Goal: Transaction & Acquisition: Purchase product/service

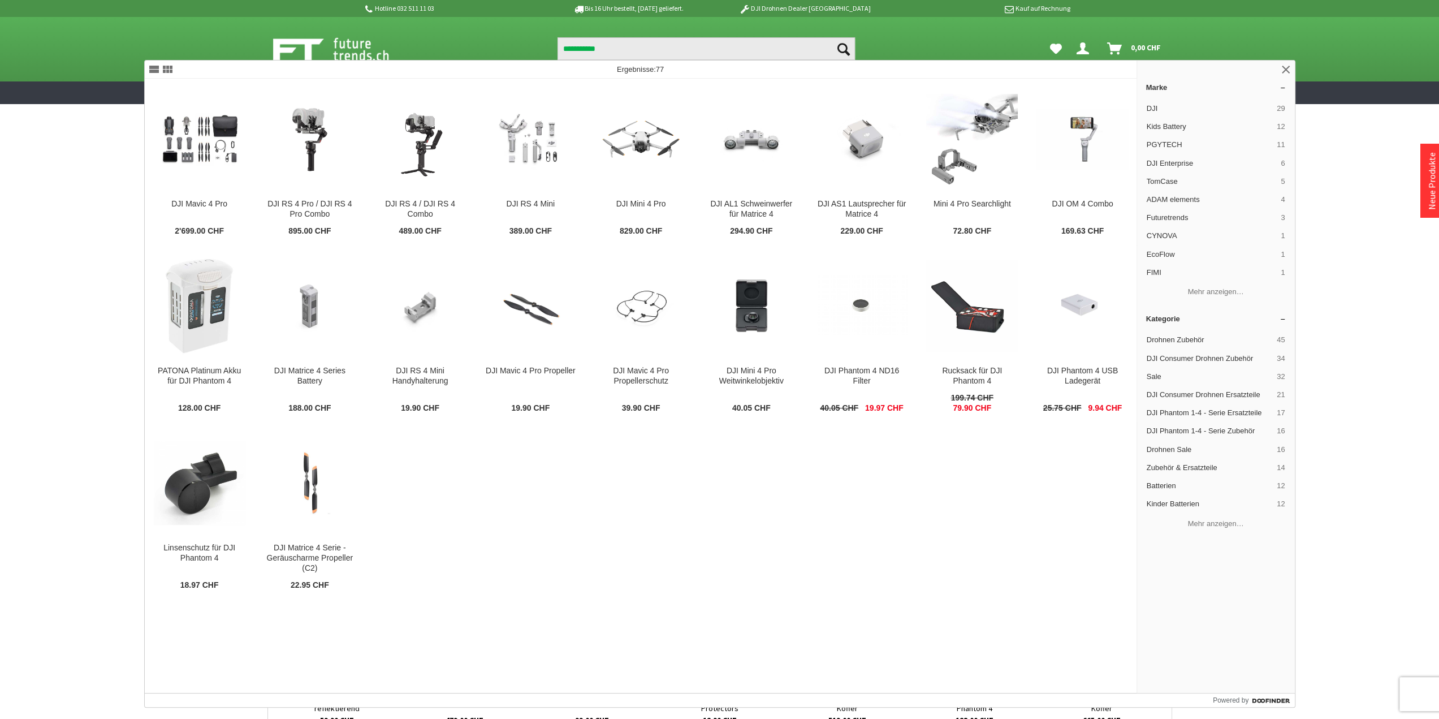
type input "**********"
click at [831, 37] on button "Suchen" at bounding box center [843, 48] width 24 height 23
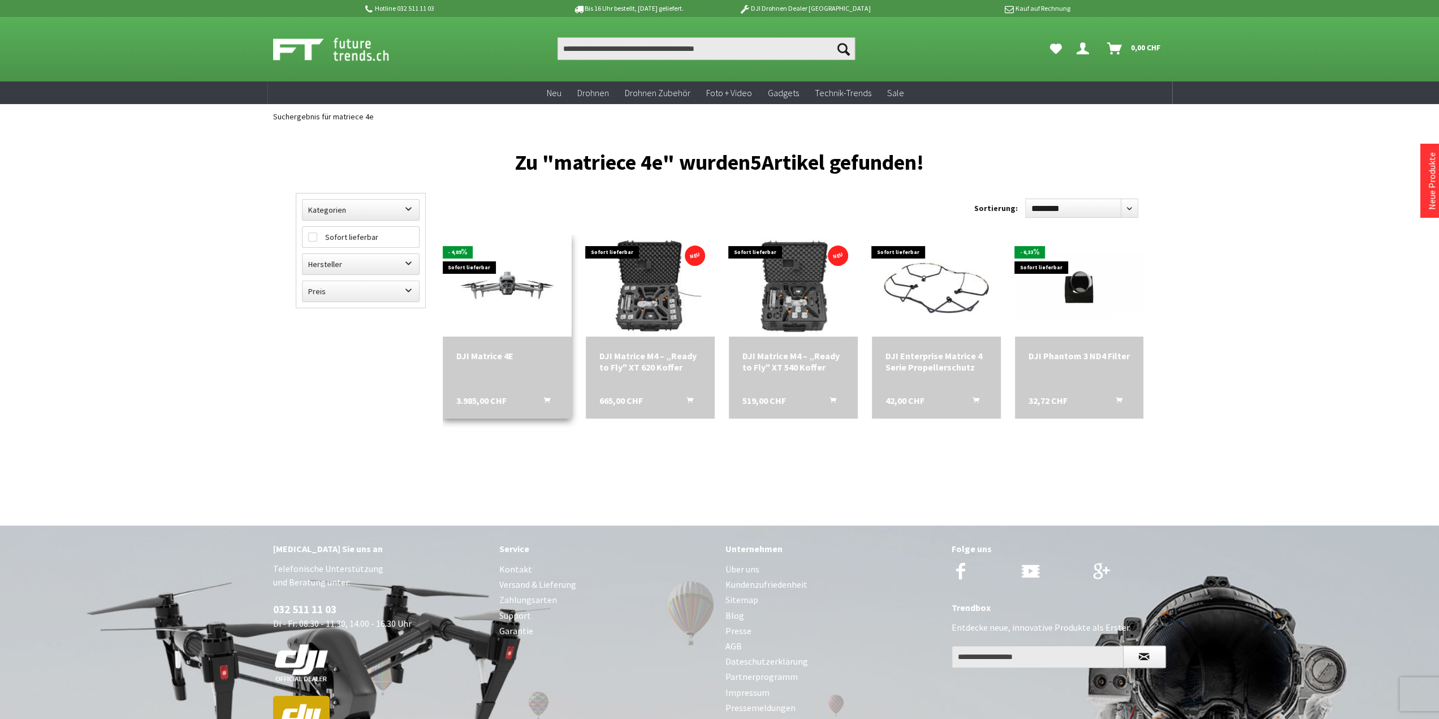
click at [505, 291] on img at bounding box center [507, 285] width 129 height 72
click at [490, 295] on img at bounding box center [507, 285] width 129 height 72
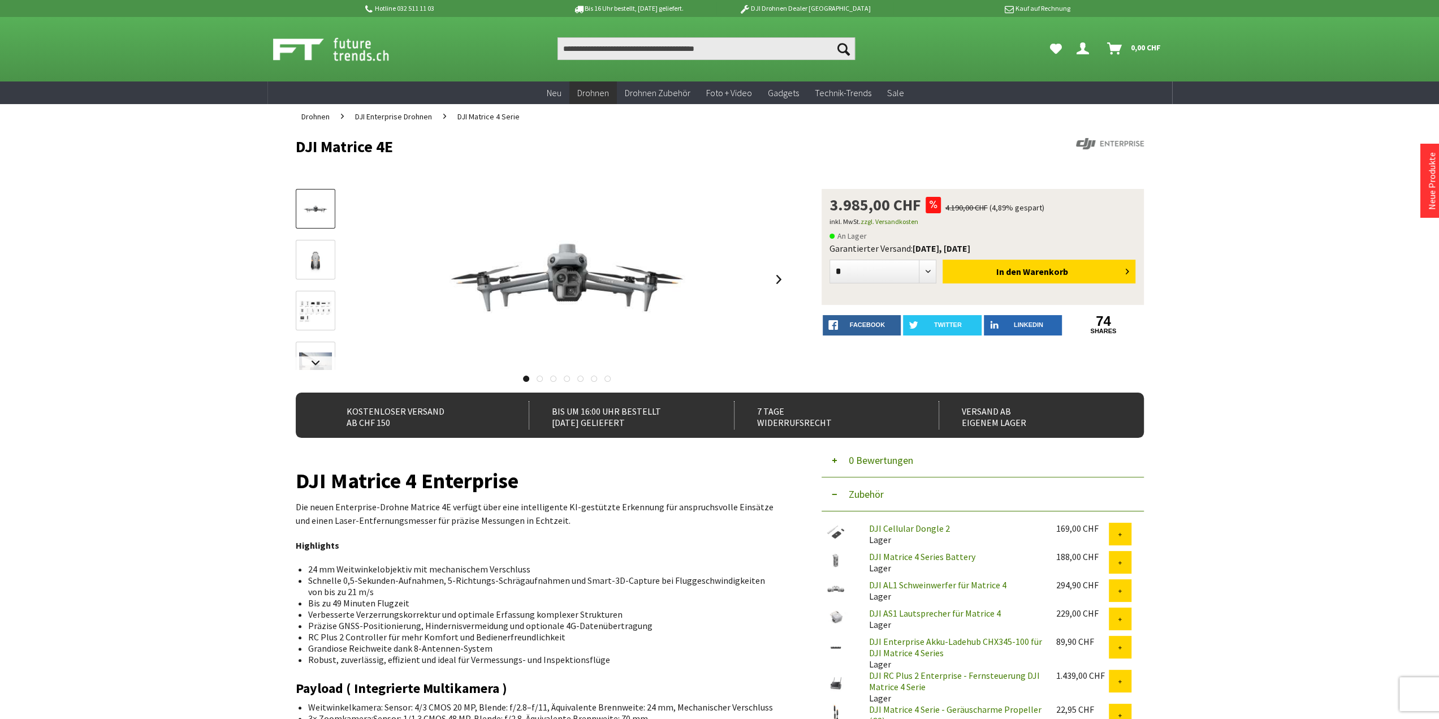
click at [306, 255] on img at bounding box center [315, 260] width 33 height 25
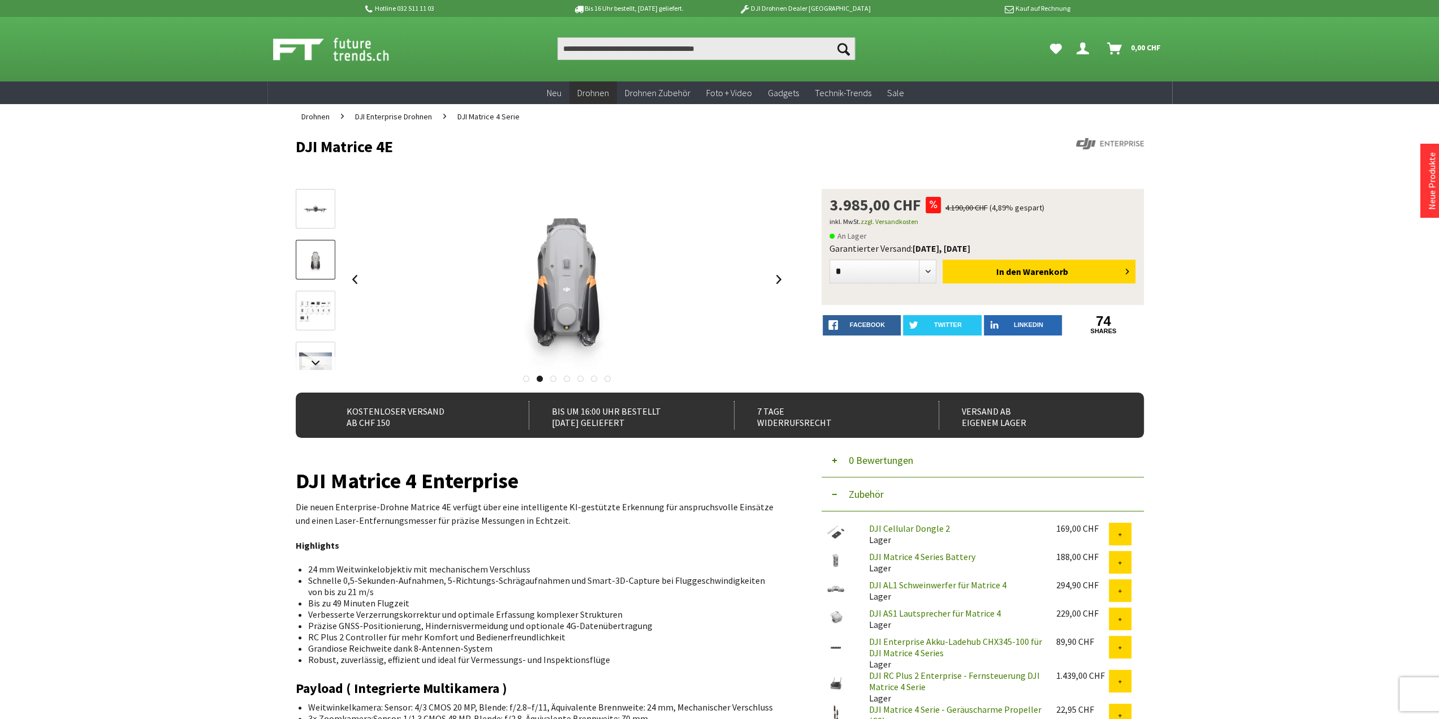
click at [319, 313] on img at bounding box center [315, 311] width 33 height 22
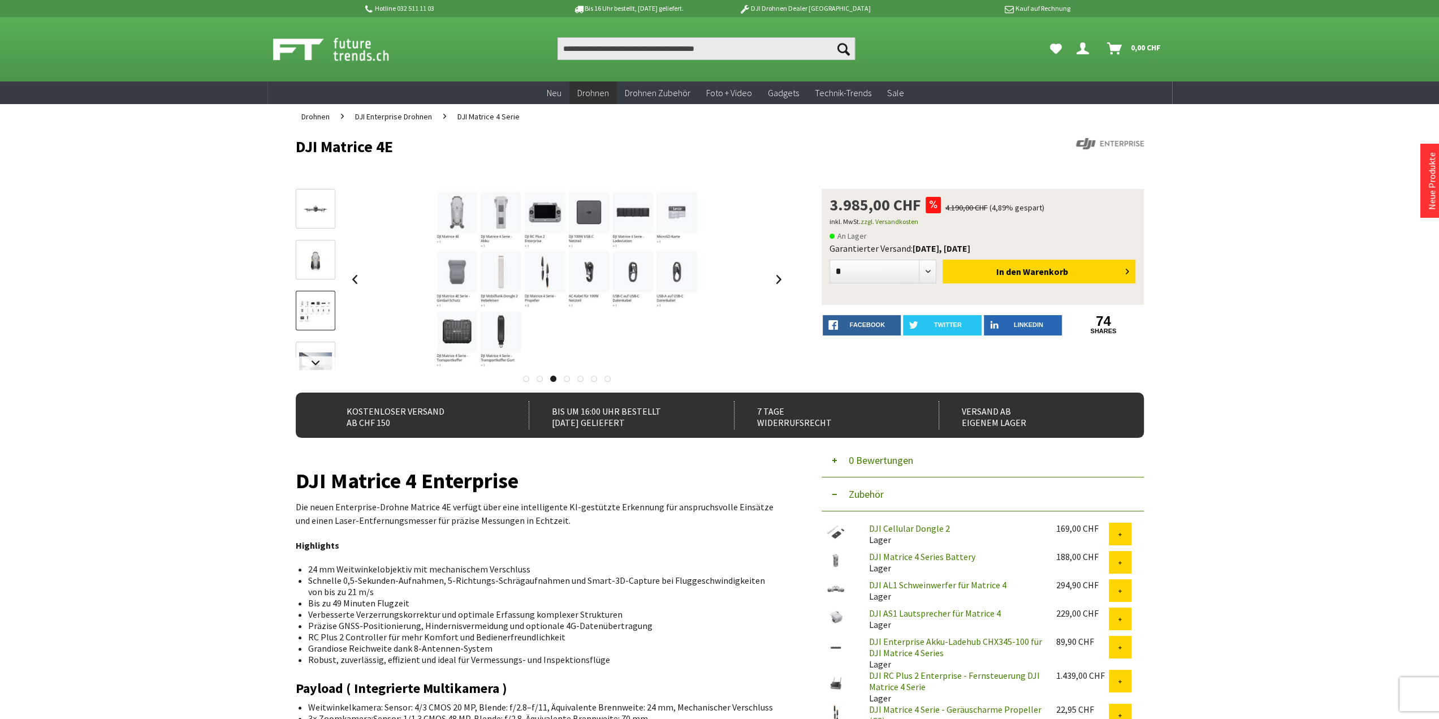
click at [318, 351] on link at bounding box center [316, 362] width 40 height 40
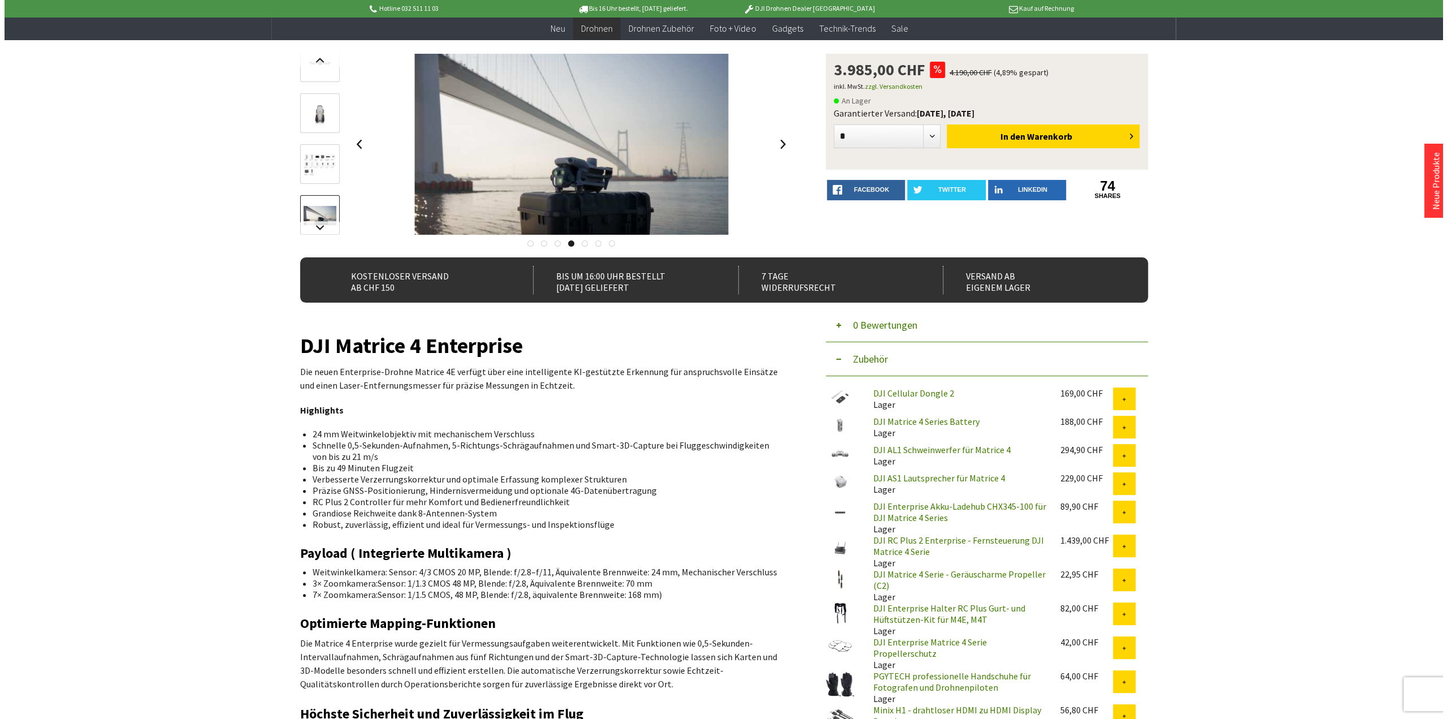
scroll to position [113, 0]
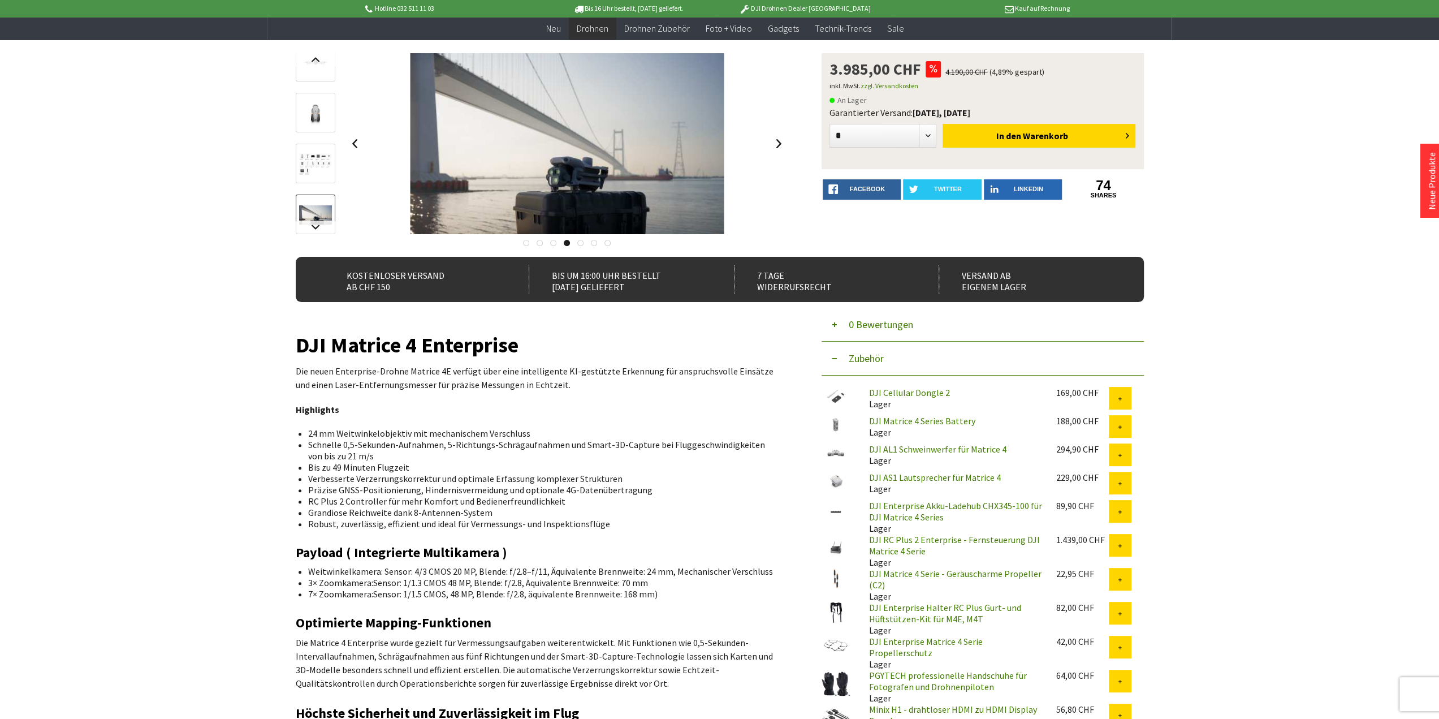
click at [328, 170] on img at bounding box center [315, 164] width 33 height 22
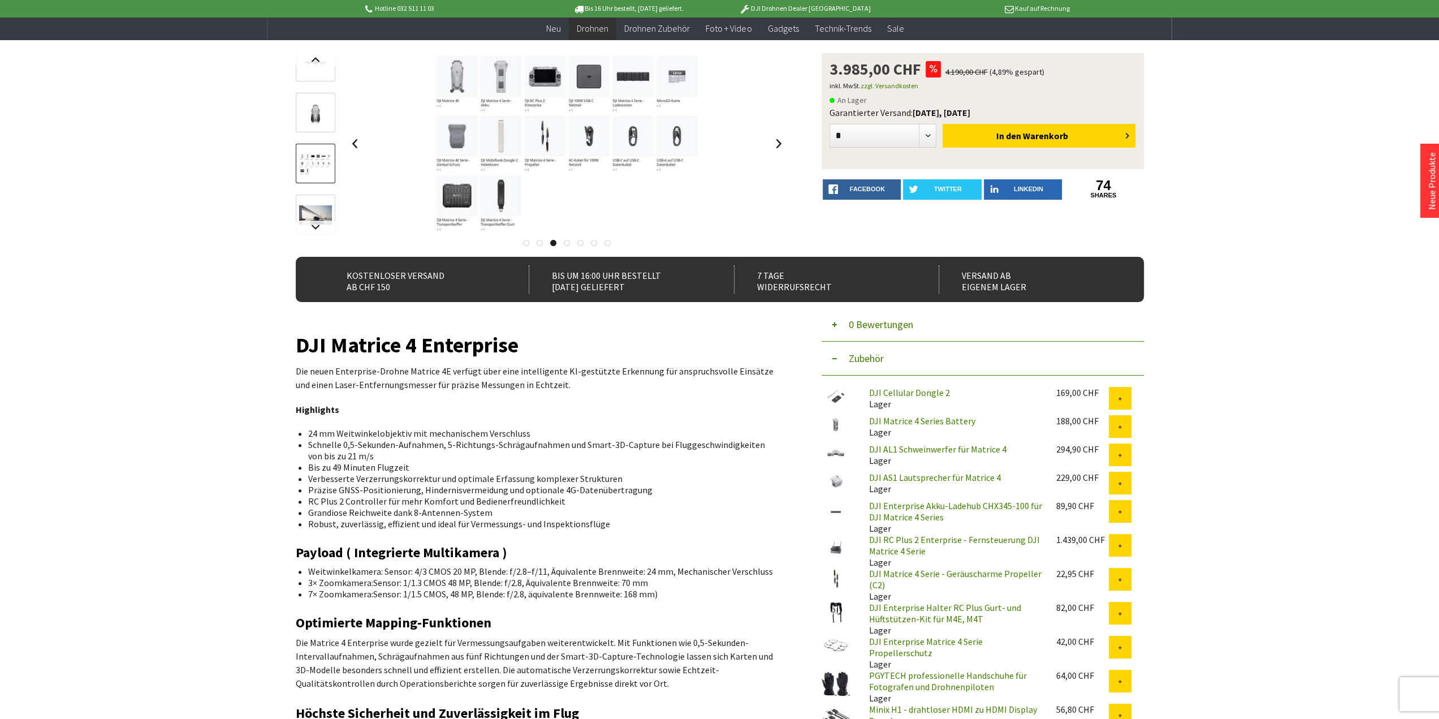
click at [0, 0] on div at bounding box center [0, 0] width 0 height 0
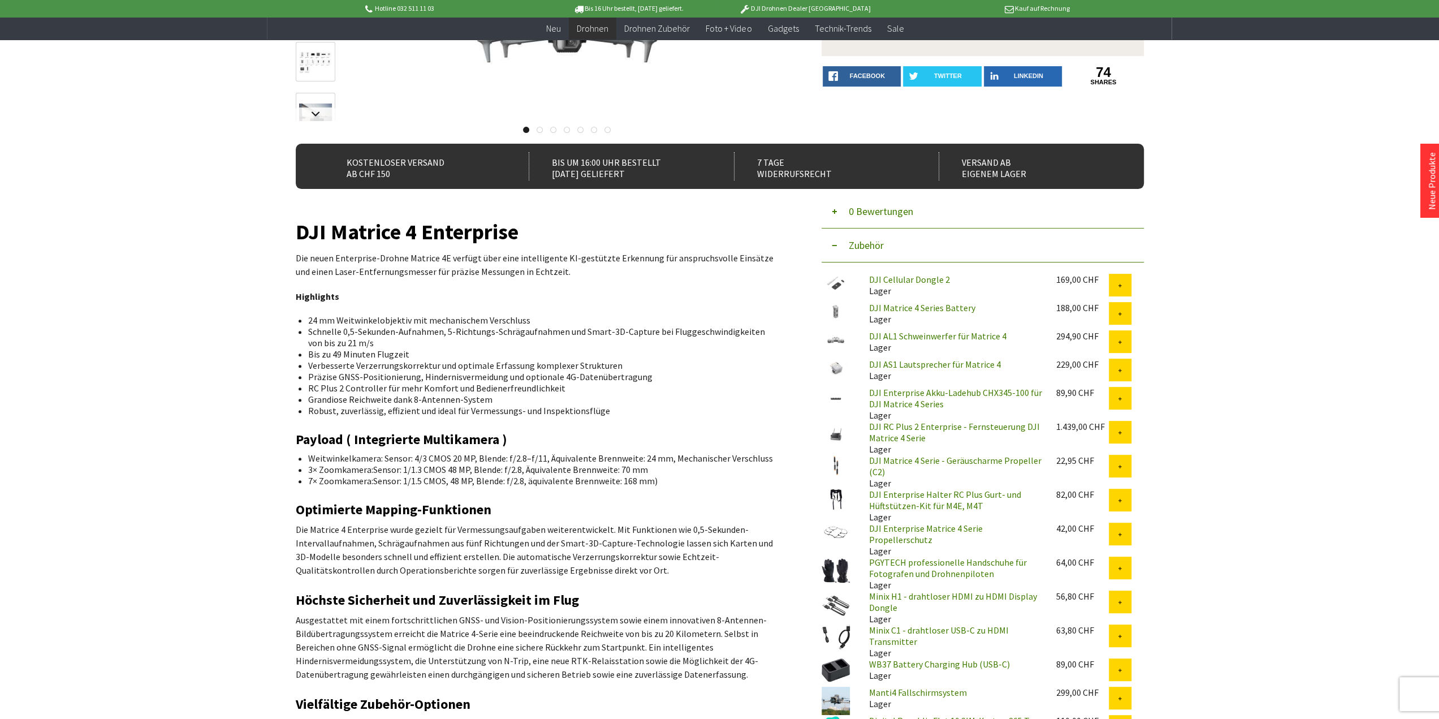
scroll to position [452, 0]
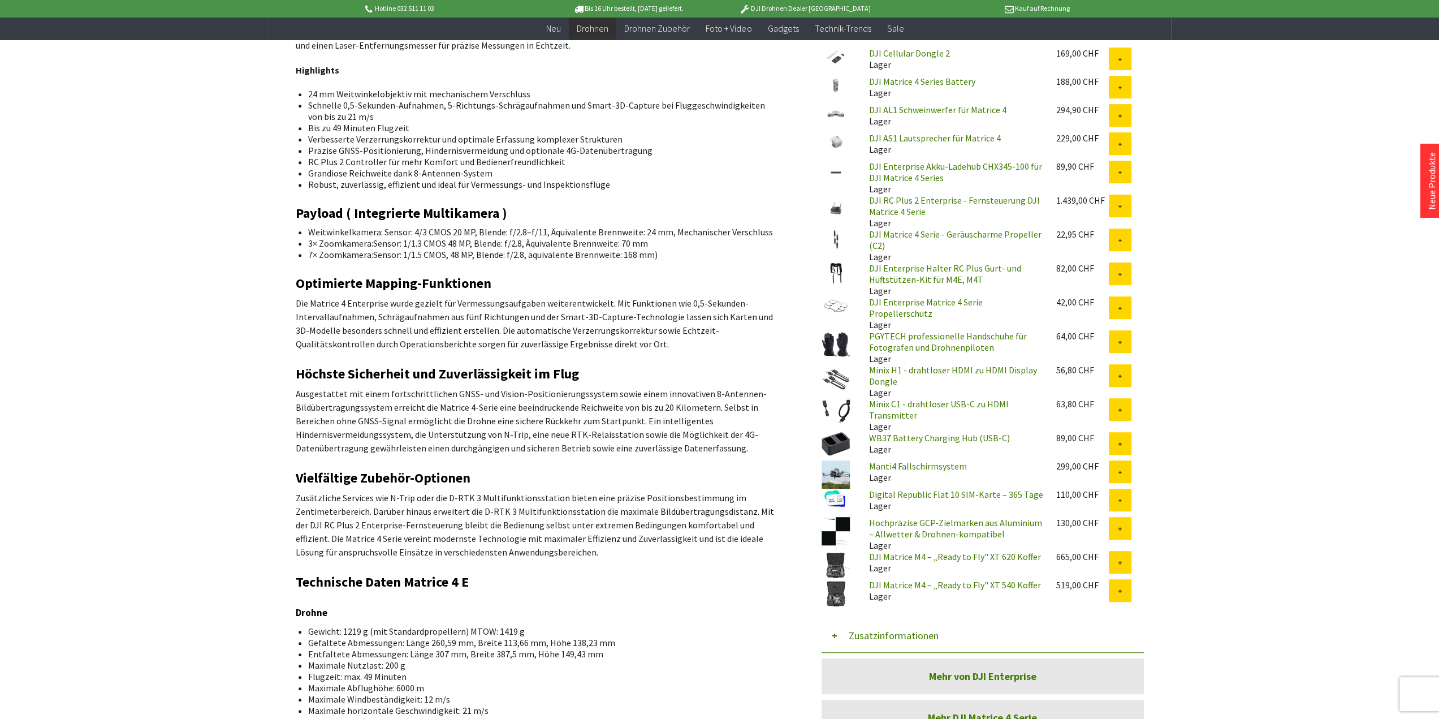
click at [932, 590] on link "DJI Matrice M4 – „Ready to Fly" XT 540 Koffer" at bounding box center [955, 584] width 172 height 11
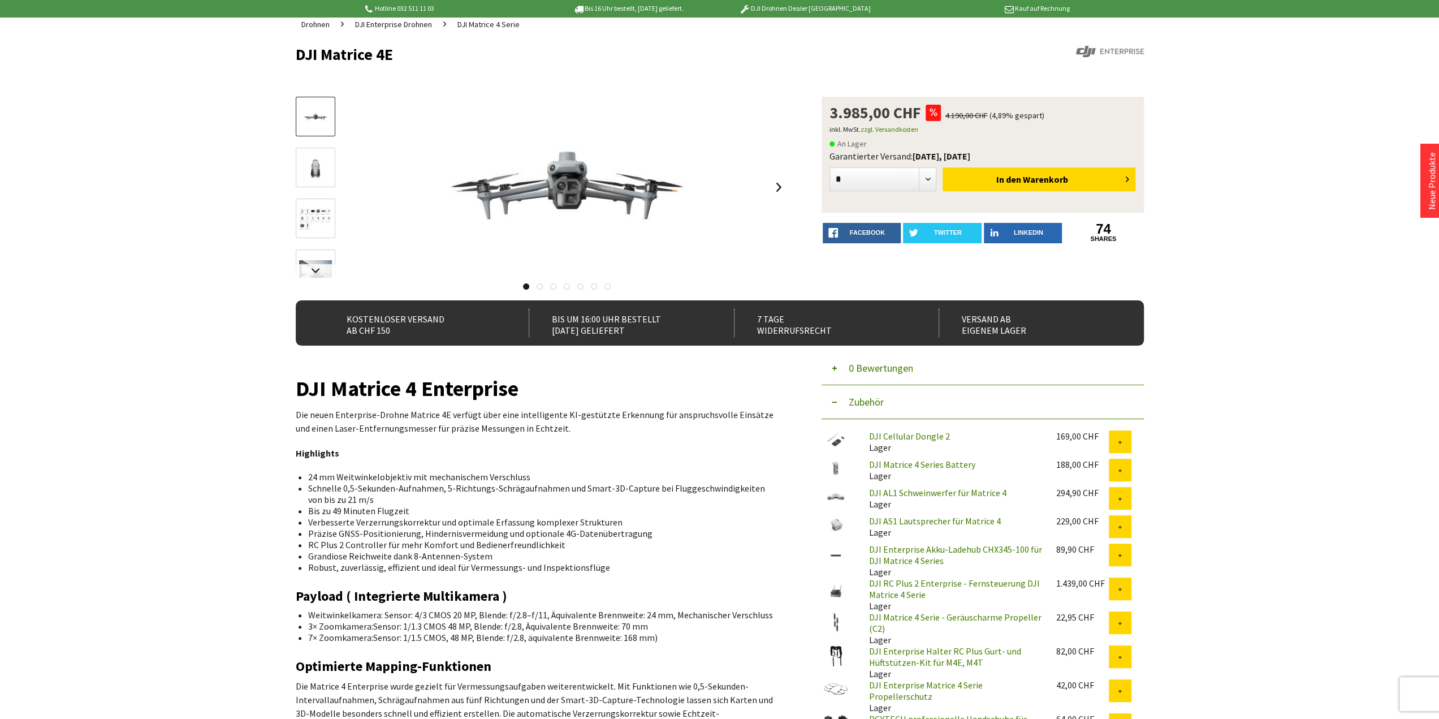
scroll to position [0, 0]
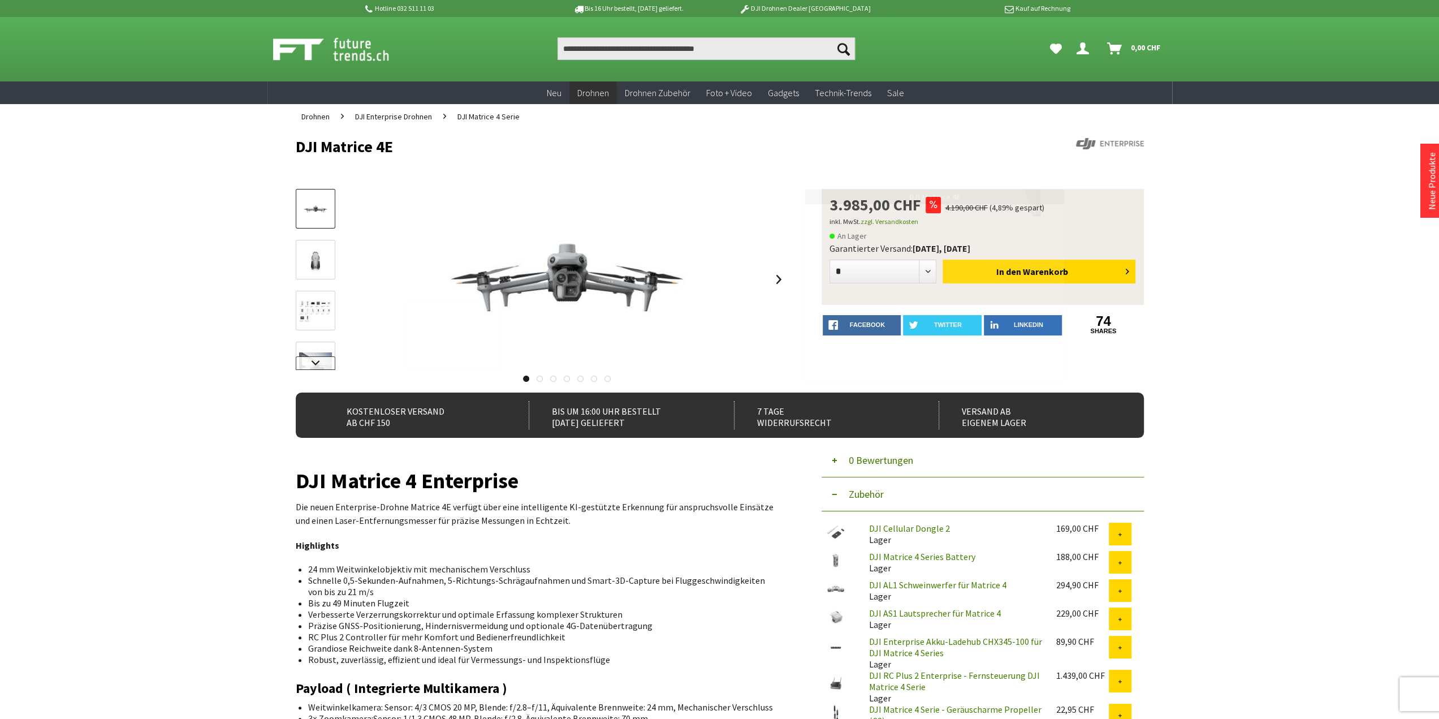
click at [311, 357] on link at bounding box center [316, 363] width 40 height 14
click at [314, 294] on img at bounding box center [315, 288] width 33 height 23
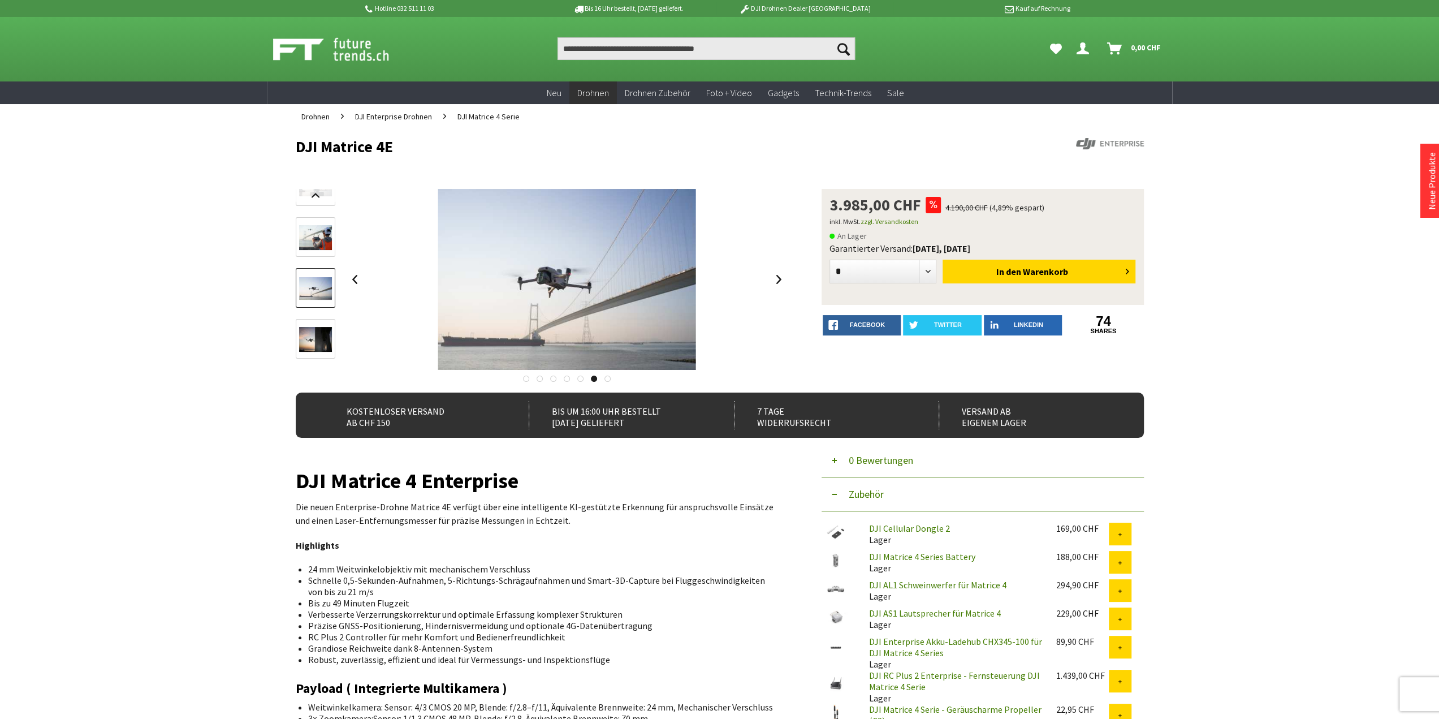
click at [322, 340] on img at bounding box center [315, 339] width 33 height 25
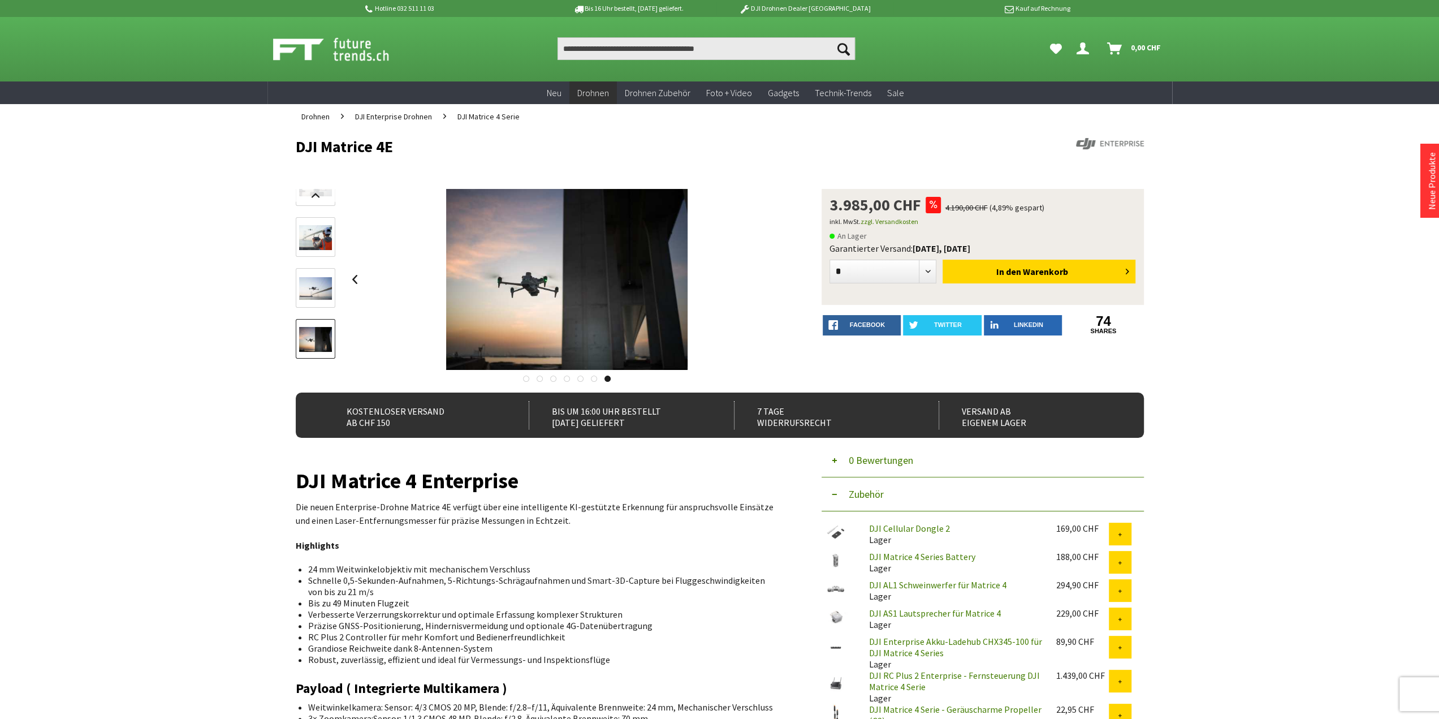
click at [326, 351] on img at bounding box center [315, 339] width 33 height 25
click at [312, 211] on div at bounding box center [316, 192] width 40 height 356
click at [321, 198] on link at bounding box center [316, 196] width 40 height 14
click at [318, 232] on img at bounding box center [315, 226] width 33 height 22
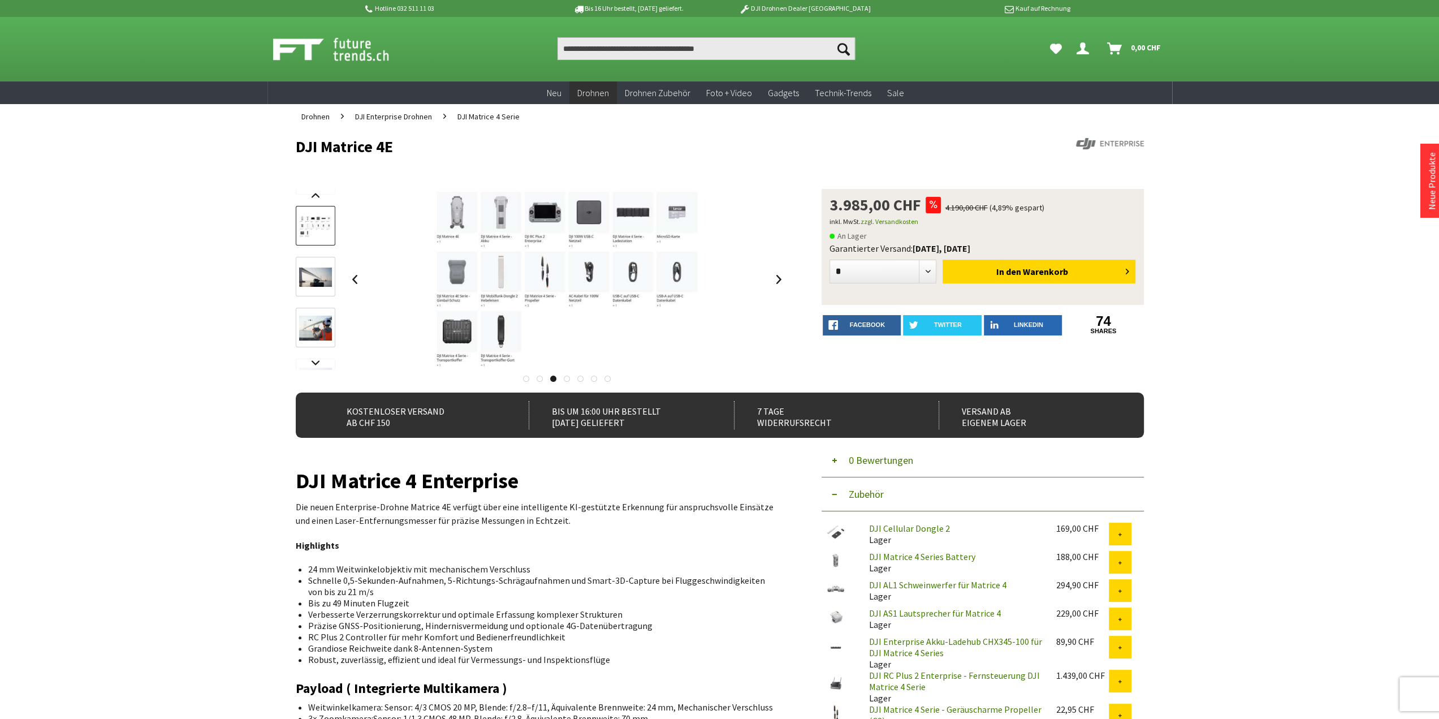
click at [314, 219] on img at bounding box center [315, 226] width 33 height 22
click at [318, 195] on link at bounding box center [316, 196] width 40 height 14
click at [318, 195] on link at bounding box center [316, 209] width 40 height 40
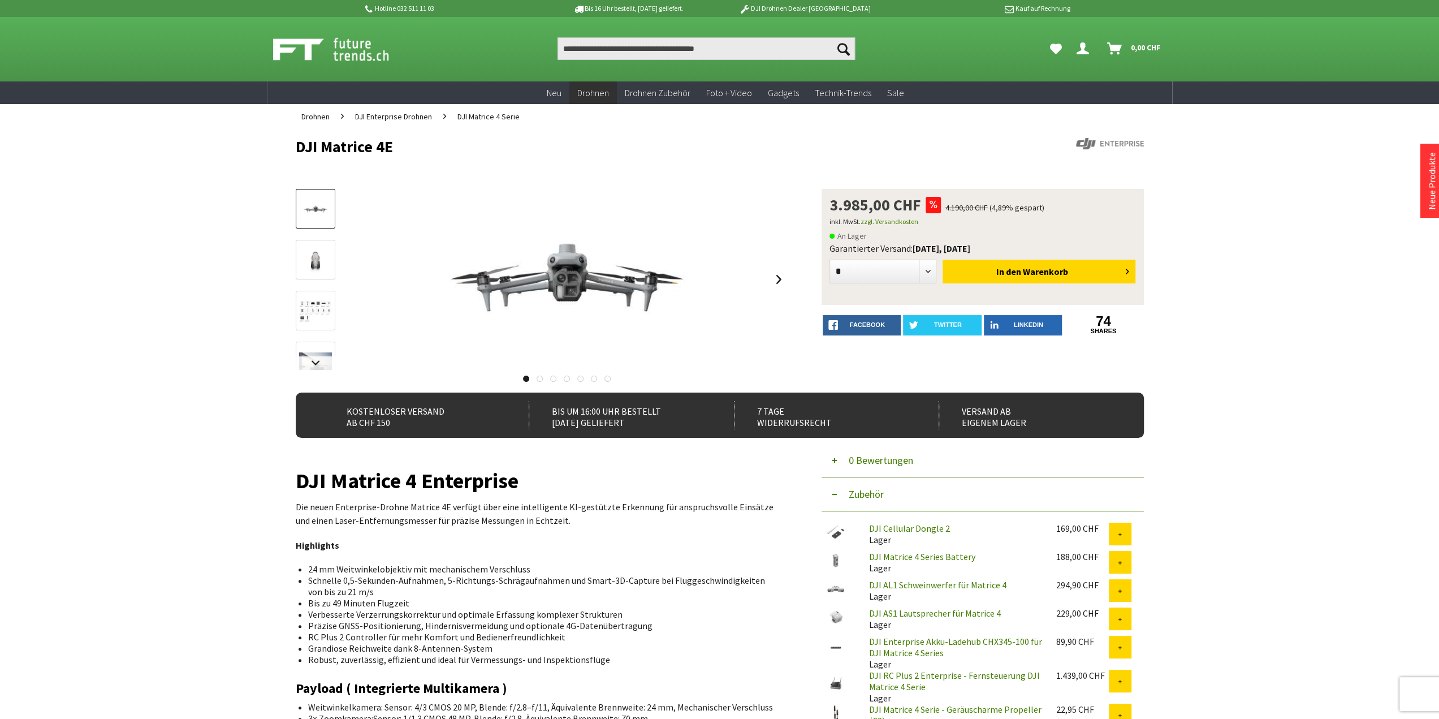
click at [318, 195] on link at bounding box center [316, 209] width 40 height 40
click at [703, 53] on input "Produkt, Marke, Kategorie, EAN, Artikelnummer…" at bounding box center [705, 48] width 297 height 23
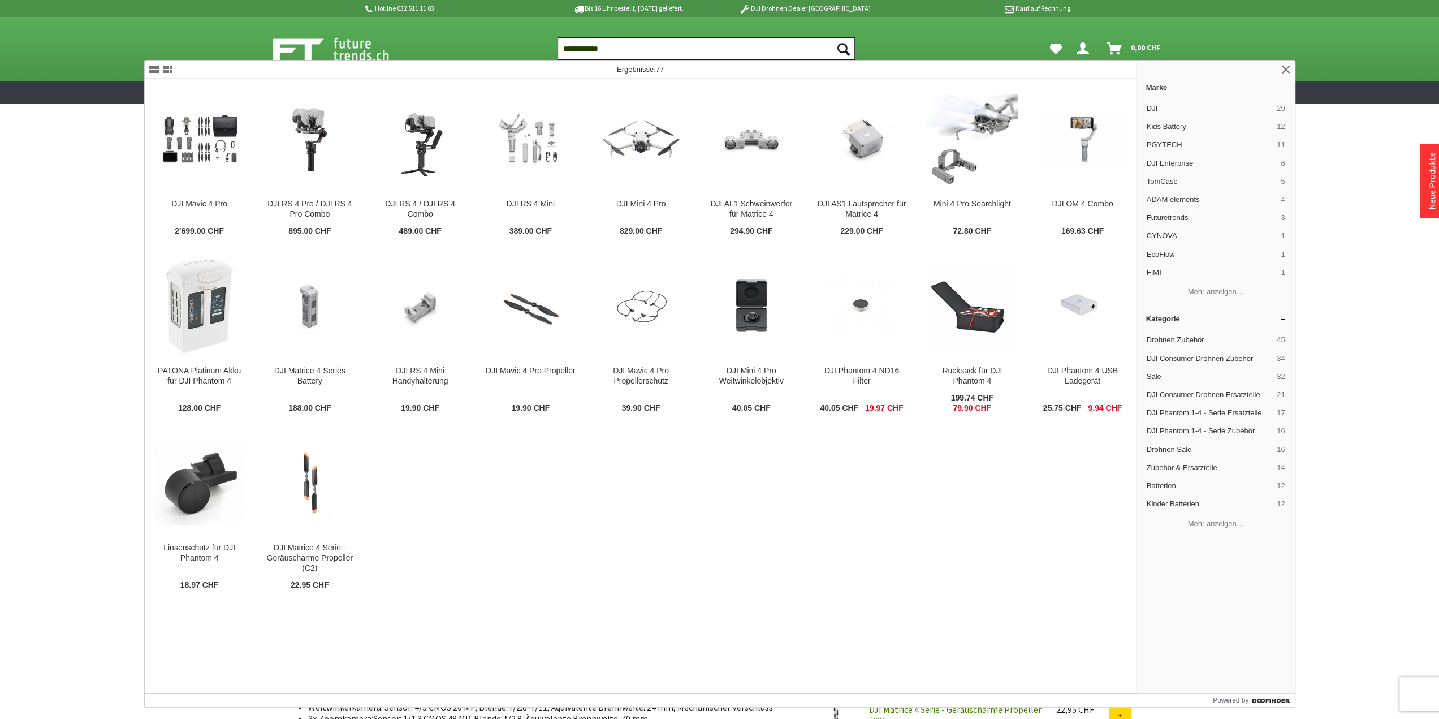
type input "**********"
click at [831, 37] on button "Suchen" at bounding box center [843, 48] width 24 height 23
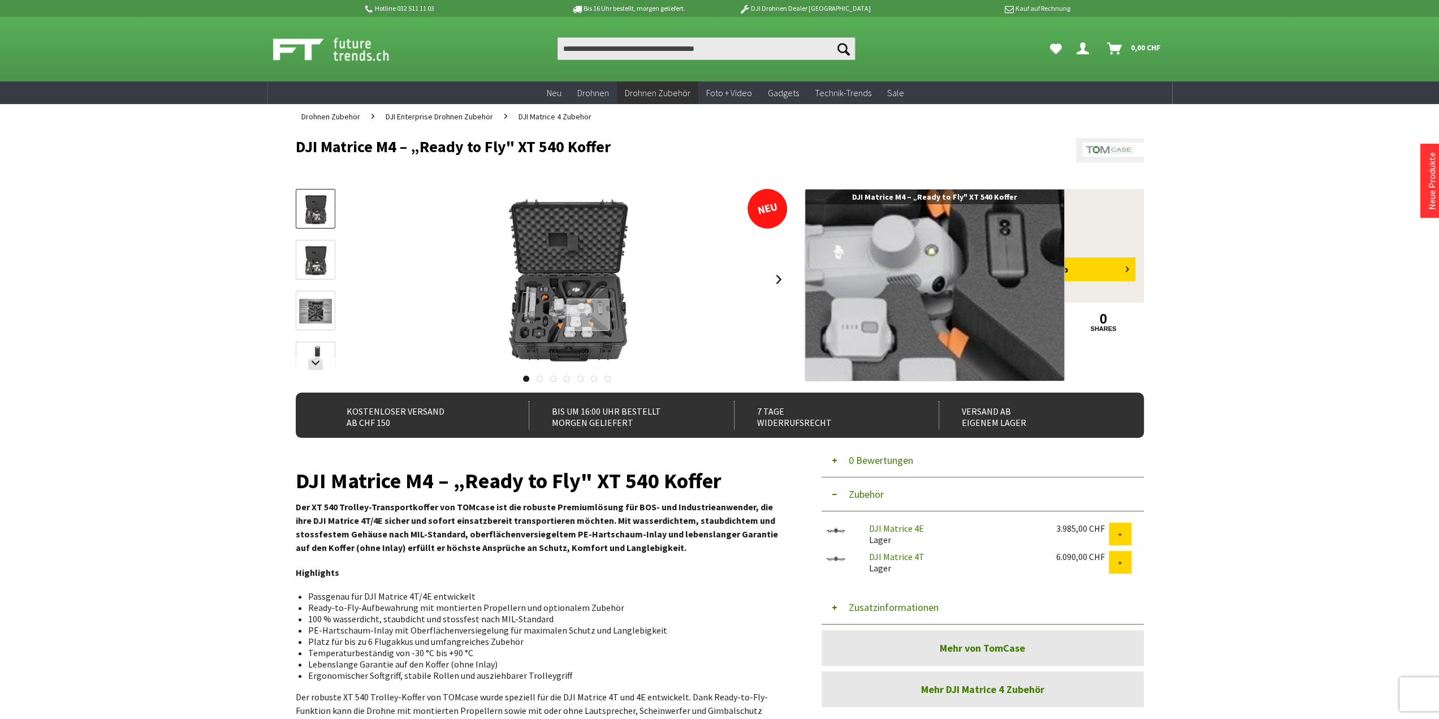
click at [588, 315] on div at bounding box center [589, 315] width 44 height 32
